Goal: Task Accomplishment & Management: Use online tool/utility

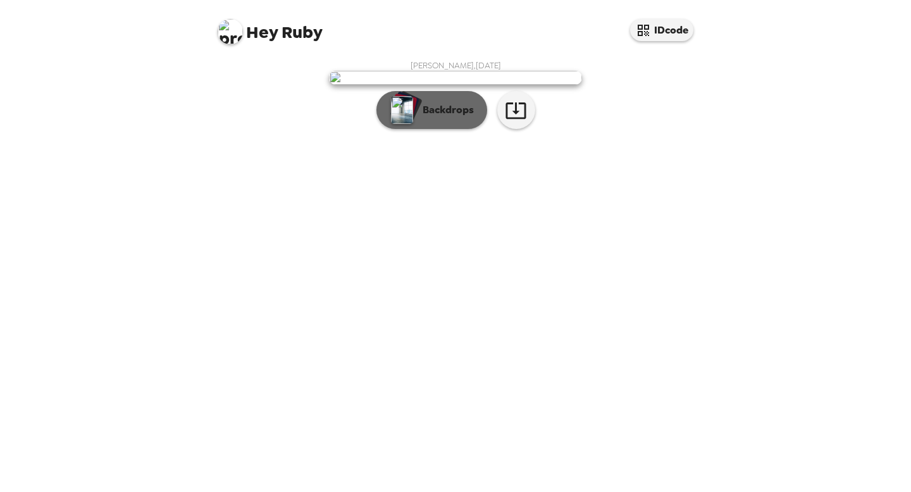
click at [435, 129] on button "Backdrops" at bounding box center [431, 110] width 111 height 38
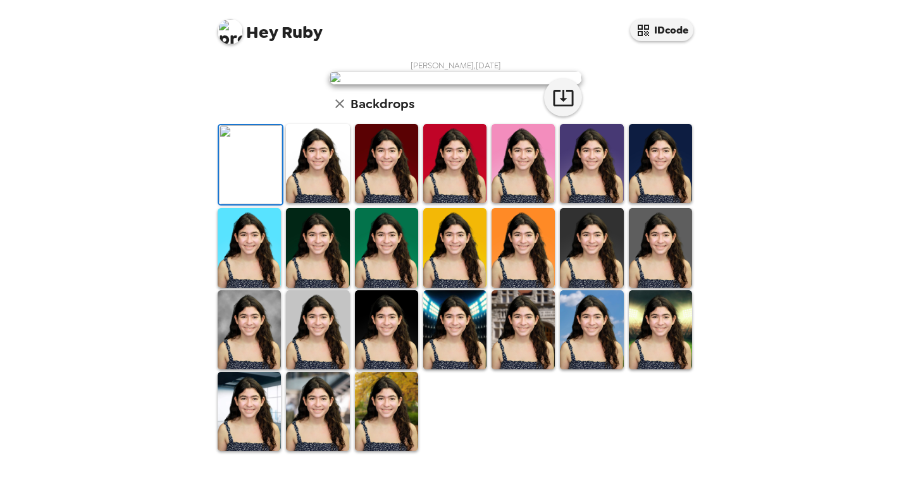
click at [331, 203] on img at bounding box center [317, 163] width 63 height 79
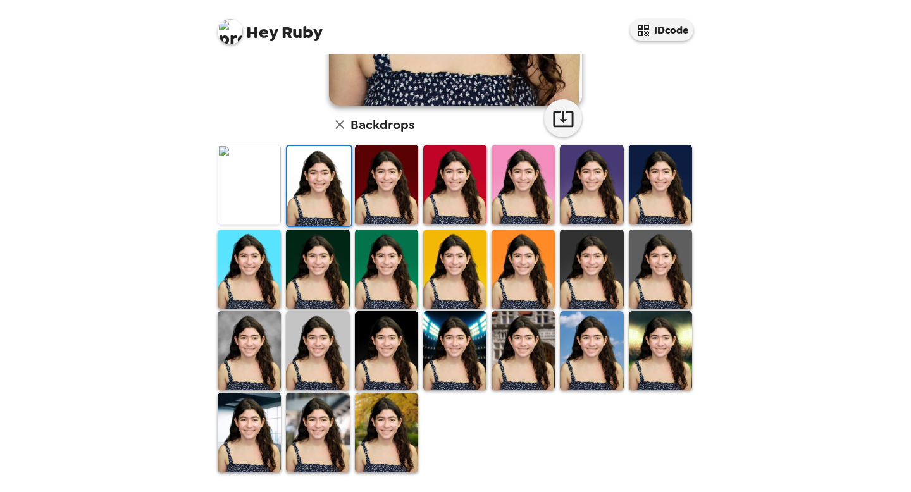
scroll to position [283, 0]
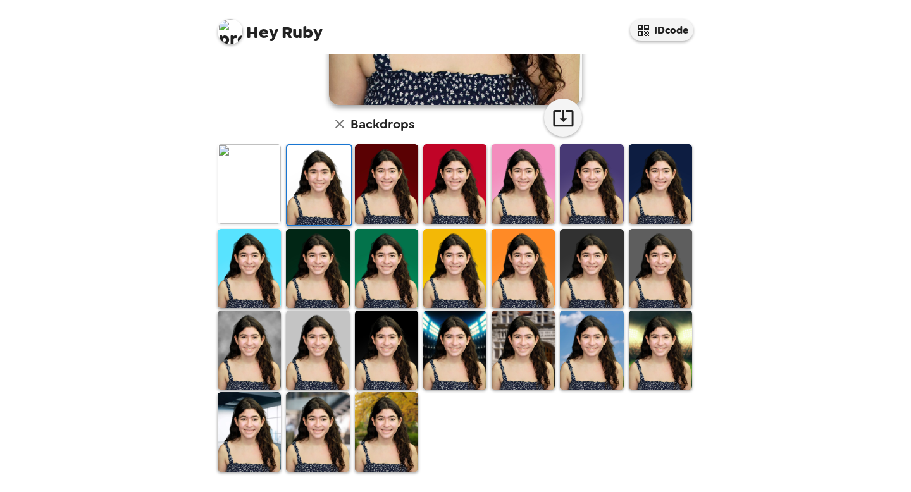
click at [228, 178] on img at bounding box center [249, 183] width 63 height 79
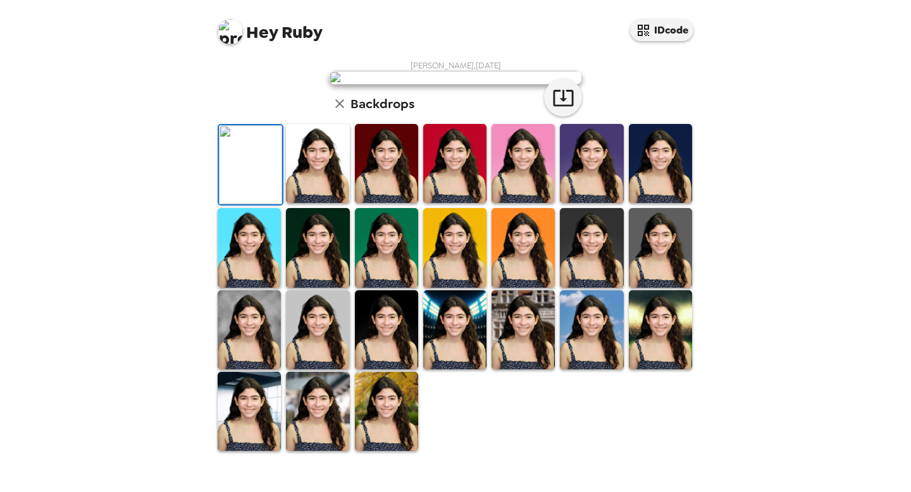
click at [305, 108] on div "Ruby Oriol , 10-09-2025 Backdrops" at bounding box center [455, 256] width 481 height 392
click at [337, 111] on icon "button" at bounding box center [339, 103] width 15 height 15
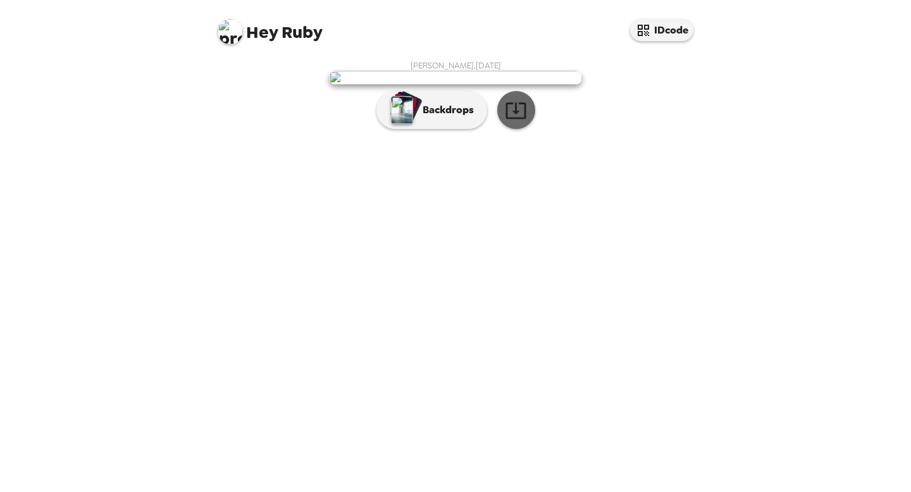
click at [534, 129] on button "button" at bounding box center [516, 110] width 38 height 38
